Goal: Check status: Check status

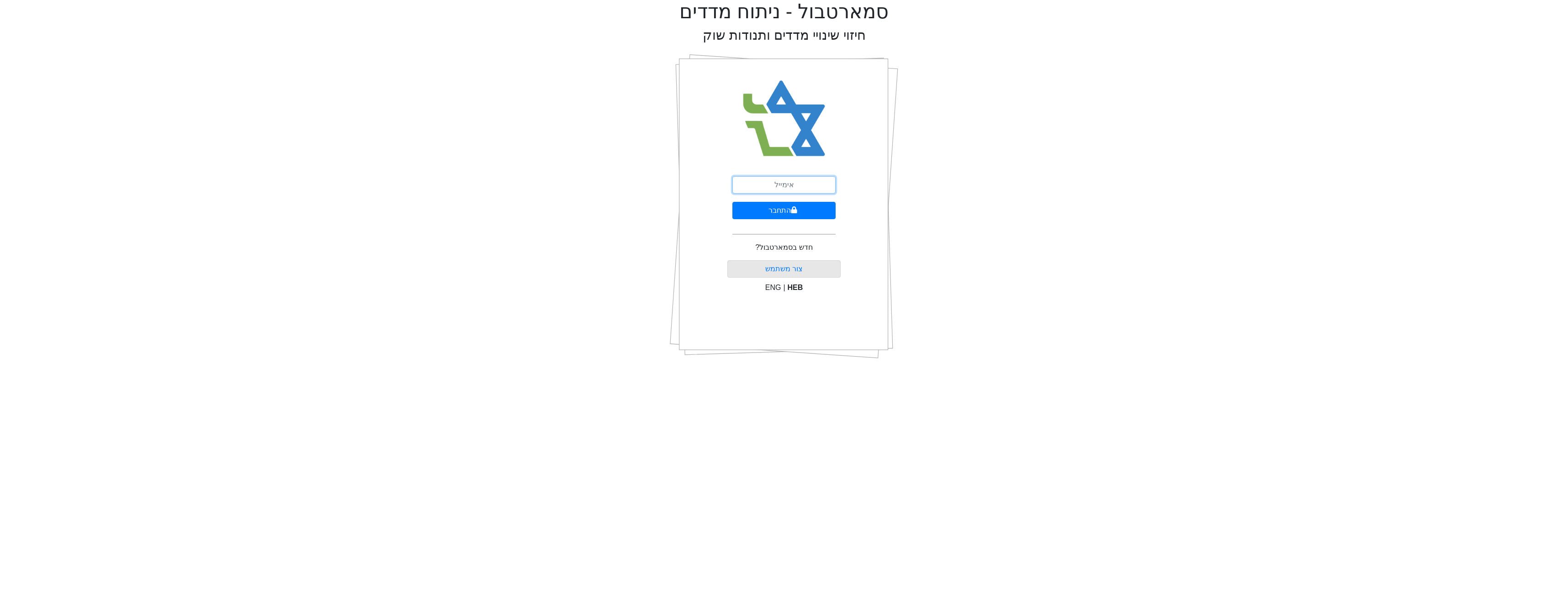
click at [786, 181] on input "email" at bounding box center [784, 185] width 103 height 17
type input "[EMAIL_ADDRESS][DOMAIN_NAME]"
click at [778, 216] on button "התחבר" at bounding box center [784, 210] width 103 height 17
click at [761, 218] on input "text" at bounding box center [784, 226] width 114 height 17
type input "811172"
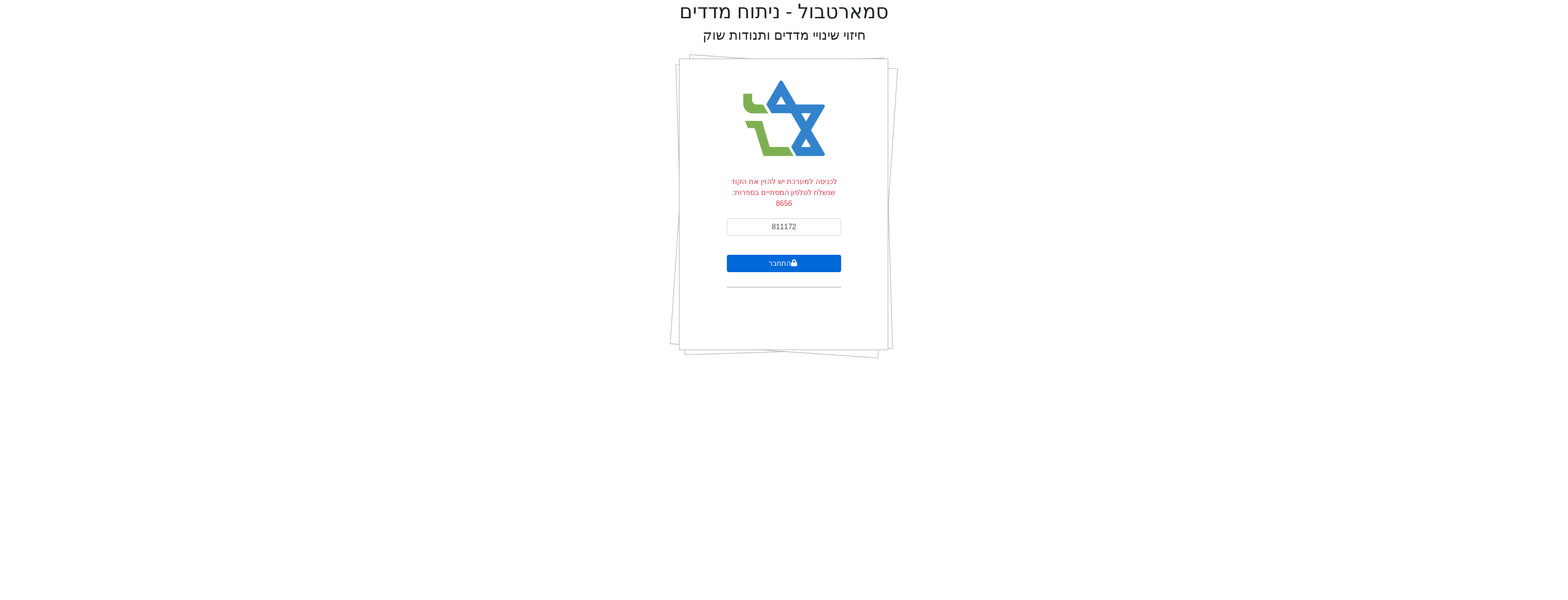
click at [799, 254] on button "התחבר" at bounding box center [784, 263] width 114 height 17
